Goal: Information Seeking & Learning: Learn about a topic

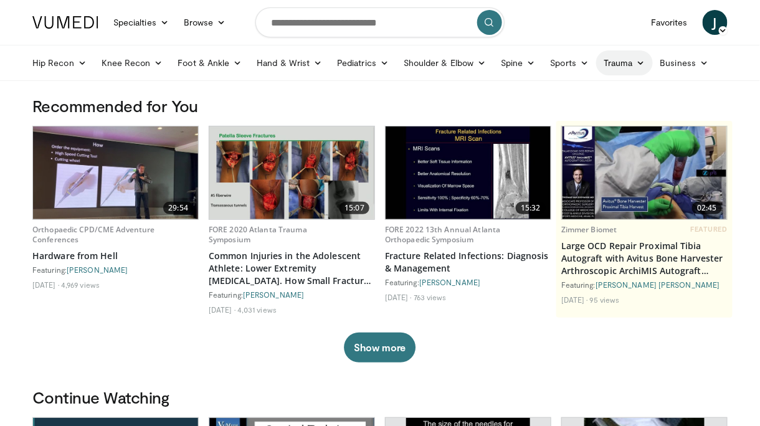
click at [622, 67] on link "Trauma" at bounding box center [624, 62] width 57 height 25
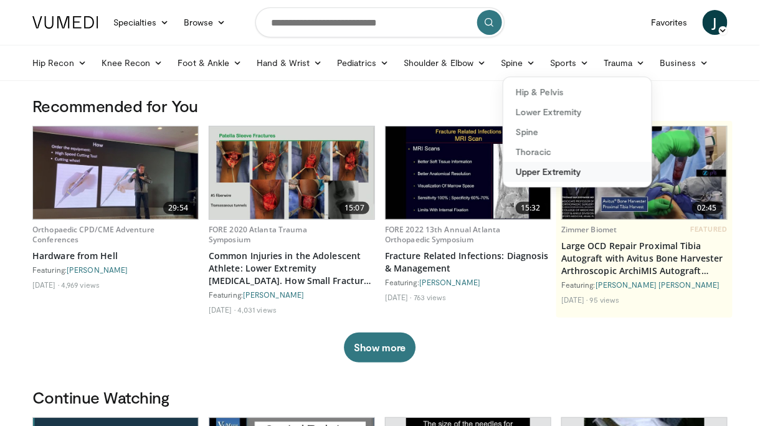
click at [566, 174] on link "Upper Extremity" at bounding box center [577, 172] width 148 height 20
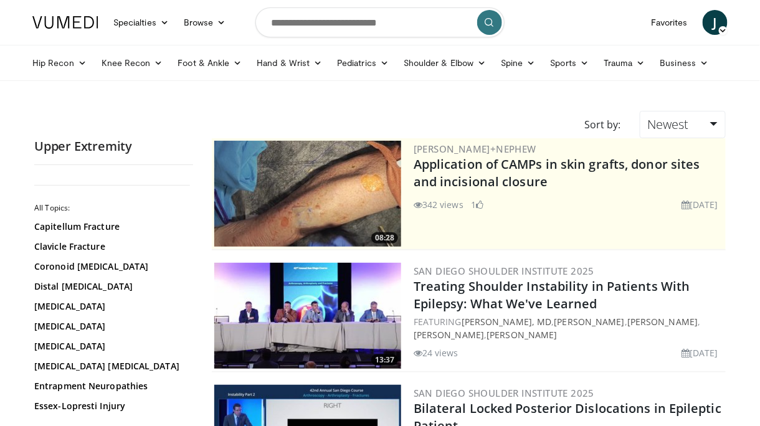
scroll to position [62, 0]
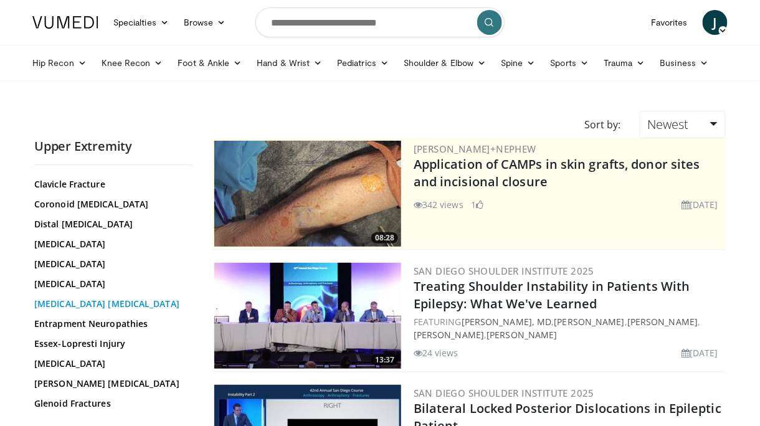
click at [143, 305] on link "Elbow Fracture Dislocation" at bounding box center [110, 304] width 153 height 12
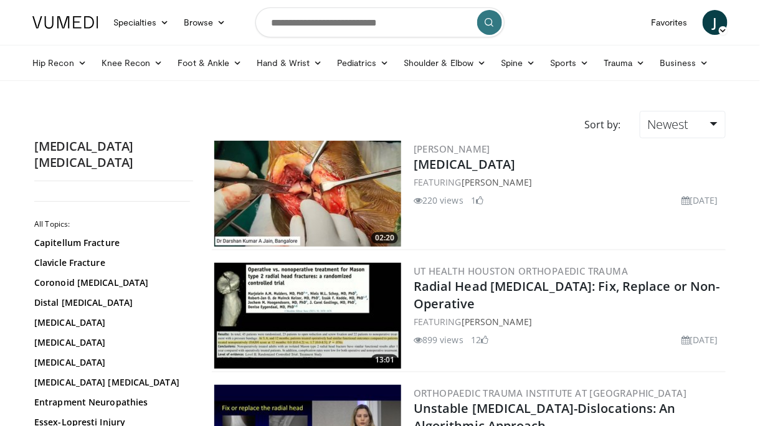
click at [365, 175] on img at bounding box center [307, 194] width 187 height 106
click at [418, 162] on link "Terrible Triad" at bounding box center [465, 164] width 102 height 17
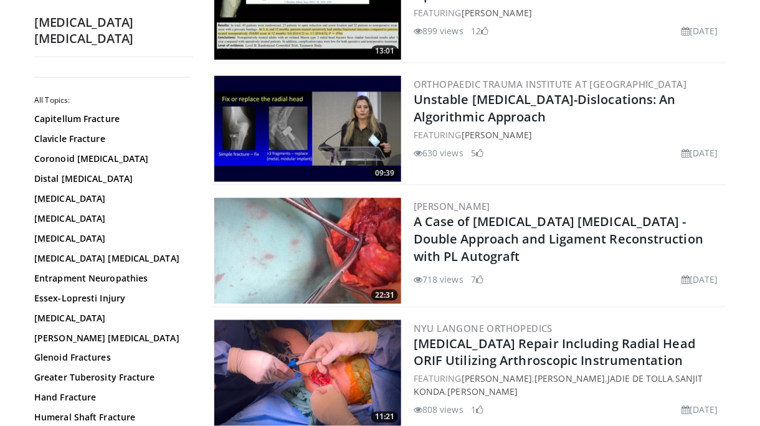
scroll to position [312, 0]
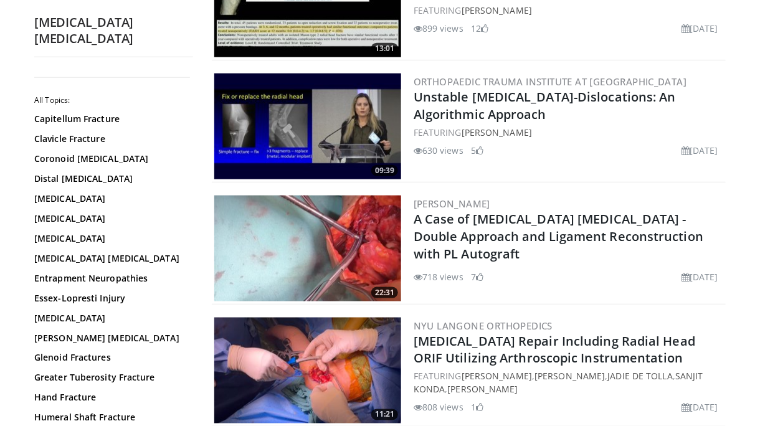
click at [348, 260] on img at bounding box center [307, 249] width 187 height 106
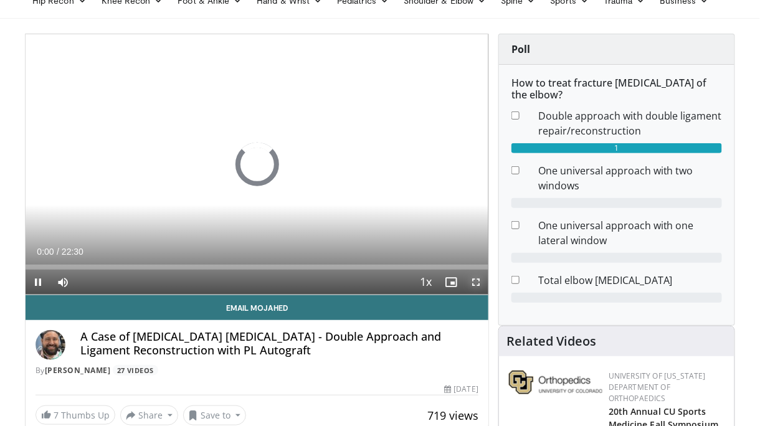
click at [481, 278] on span "Video Player" at bounding box center [476, 282] width 25 height 25
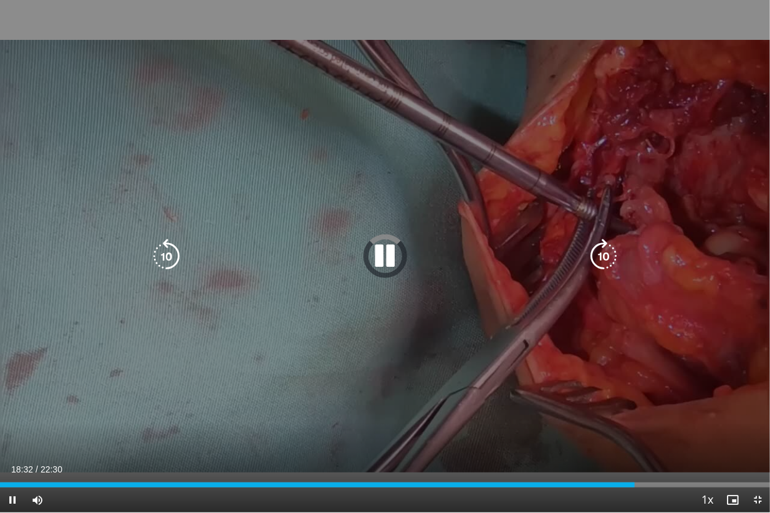
click at [483, 346] on div "10 seconds Tap to unmute" at bounding box center [385, 256] width 770 height 512
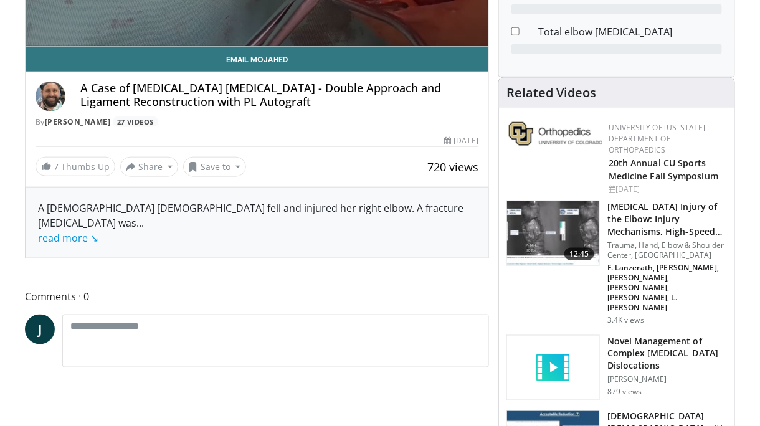
scroll to position [62, 0]
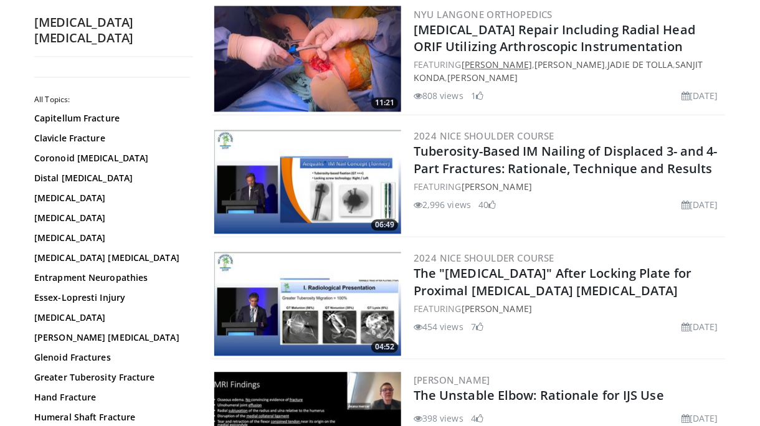
scroll to position [685, 0]
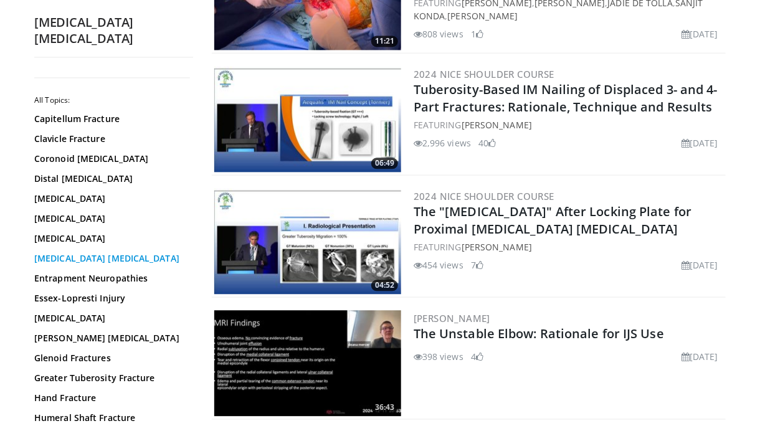
click at [57, 252] on link "[MEDICAL_DATA] [MEDICAL_DATA]" at bounding box center [110, 258] width 153 height 12
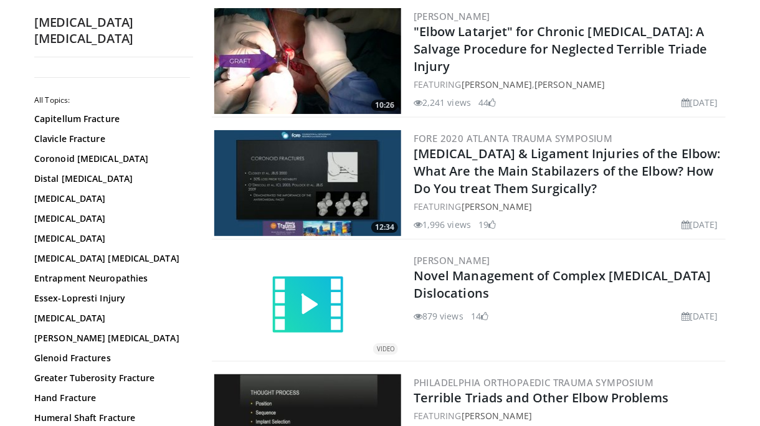
scroll to position [2679, 0]
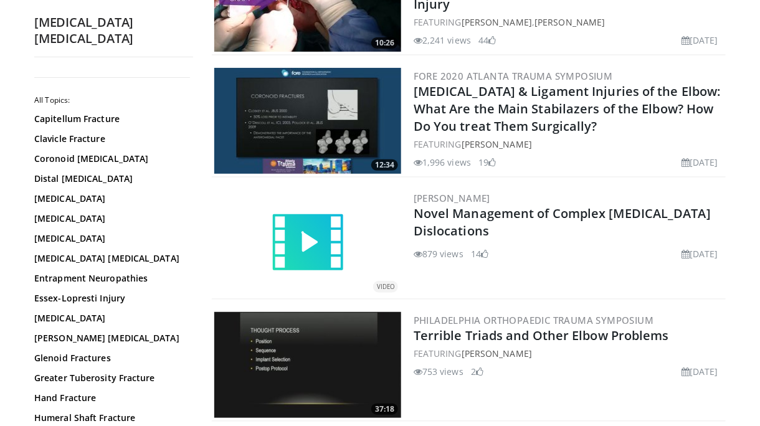
click at [294, 224] on img at bounding box center [307, 243] width 75 height 75
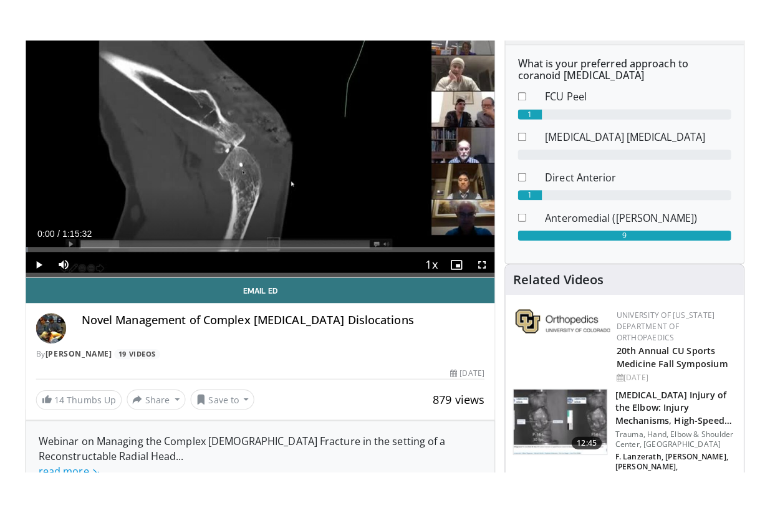
scroll to position [125, 0]
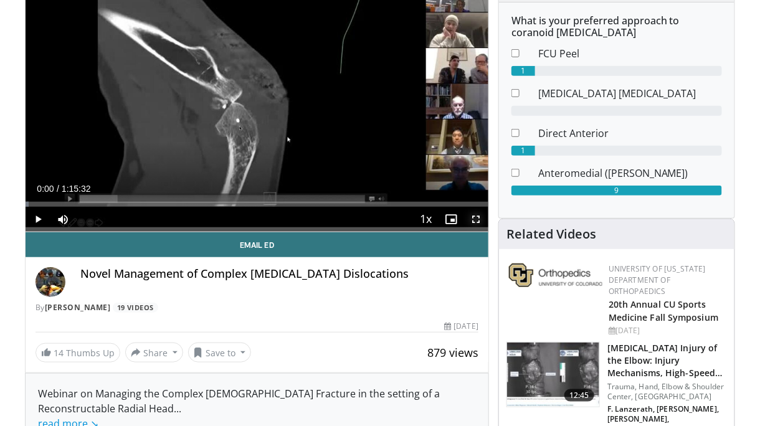
click at [480, 221] on span "Video Player" at bounding box center [476, 219] width 25 height 25
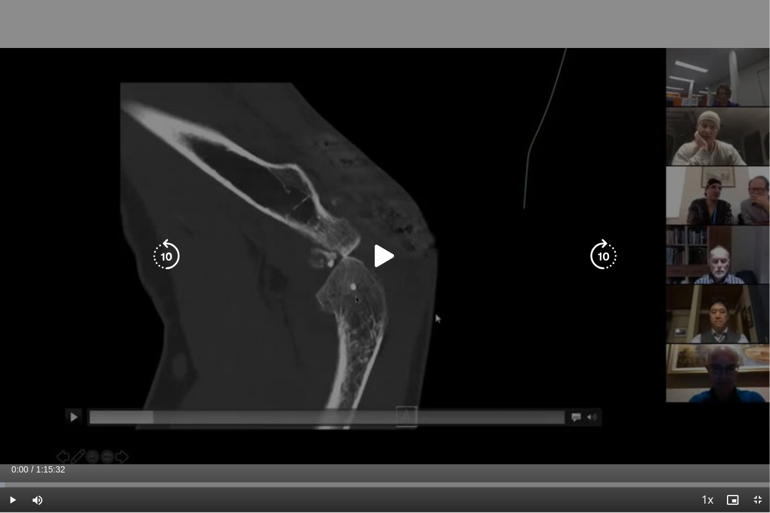
click at [383, 257] on icon "Video Player" at bounding box center [385, 256] width 35 height 35
click at [390, 252] on icon "Video Player" at bounding box center [385, 256] width 35 height 35
